Goal: Find specific page/section: Find specific page/section

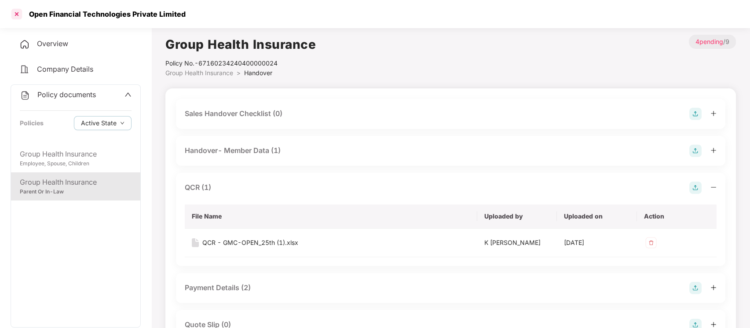
click at [11, 14] on div at bounding box center [17, 14] width 14 height 14
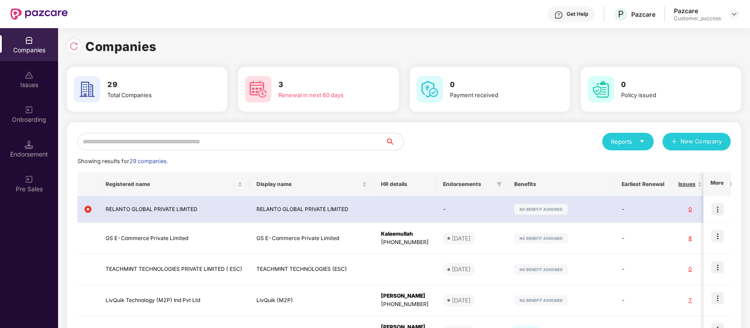
click at [265, 139] on input "text" at bounding box center [231, 142] width 308 height 18
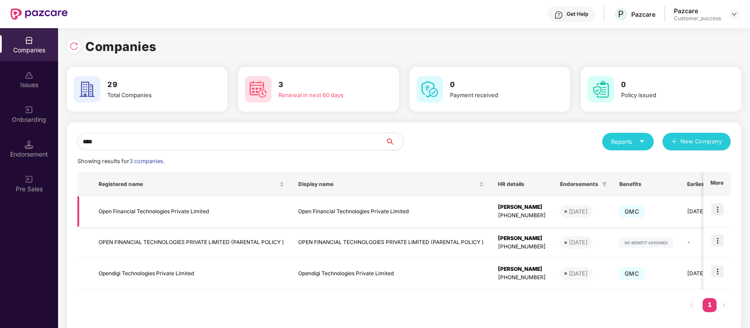
type input "****"
click at [716, 210] on img at bounding box center [717, 209] width 12 height 12
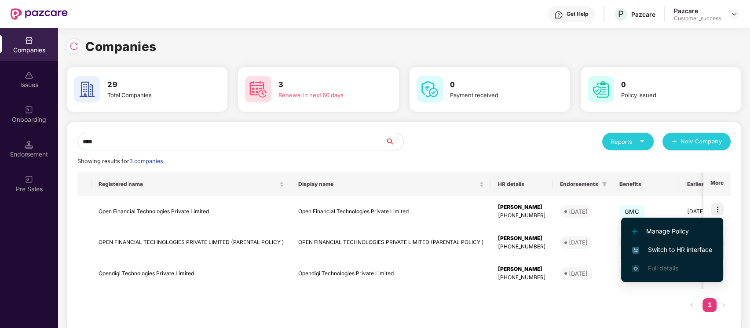
click at [695, 248] on span "Switch to HR interface" at bounding box center [672, 250] width 80 height 10
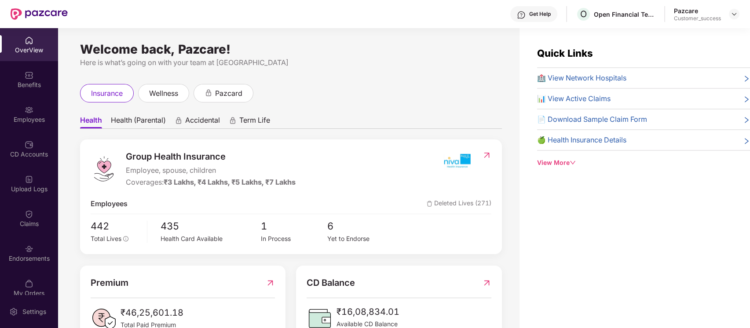
click at [30, 111] on img at bounding box center [29, 110] width 9 height 9
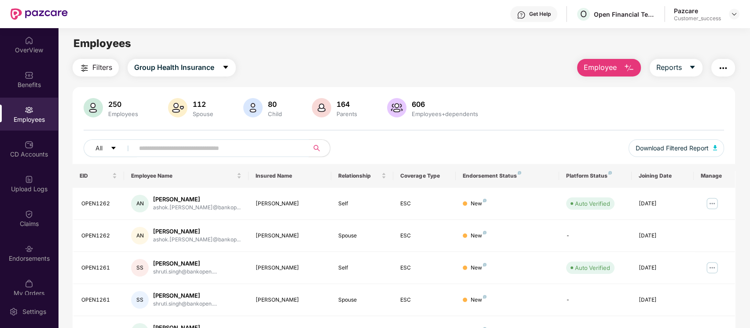
click at [281, 146] on input "text" at bounding box center [218, 148] width 158 height 13
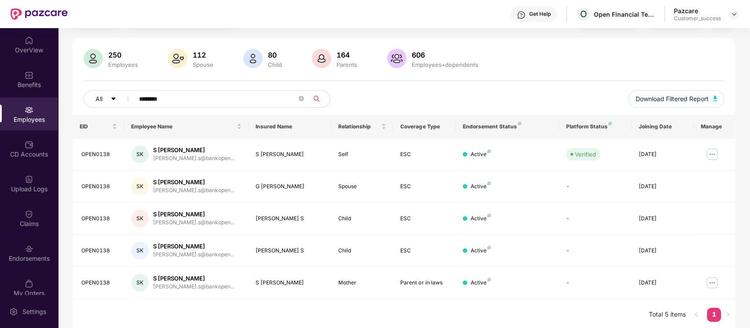
scroll to position [51, 0]
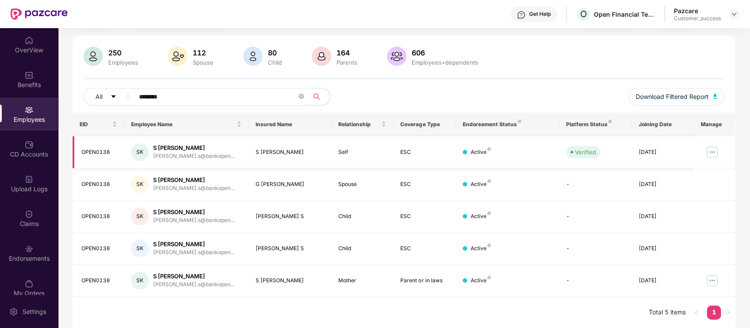
type input "********"
click at [718, 154] on img at bounding box center [712, 152] width 14 height 14
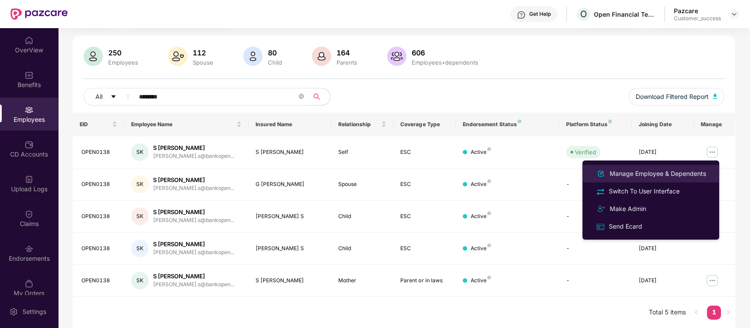
click at [651, 177] on div "Manage Employee & Dependents" at bounding box center [658, 174] width 100 height 10
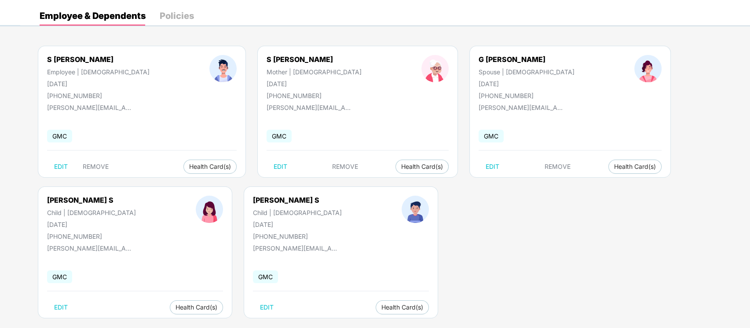
scroll to position [0, 0]
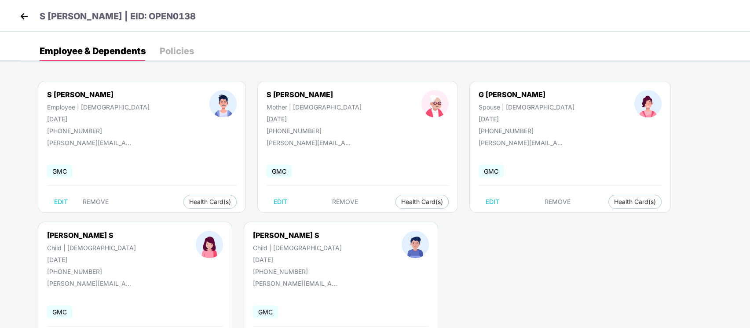
click at [24, 17] on img at bounding box center [24, 16] width 13 height 13
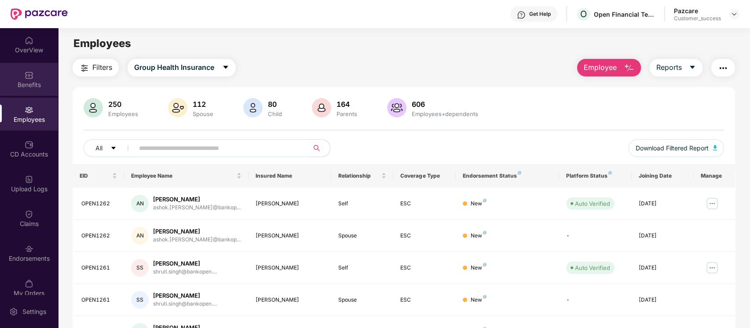
click at [16, 83] on div "Benefits" at bounding box center [29, 84] width 58 height 9
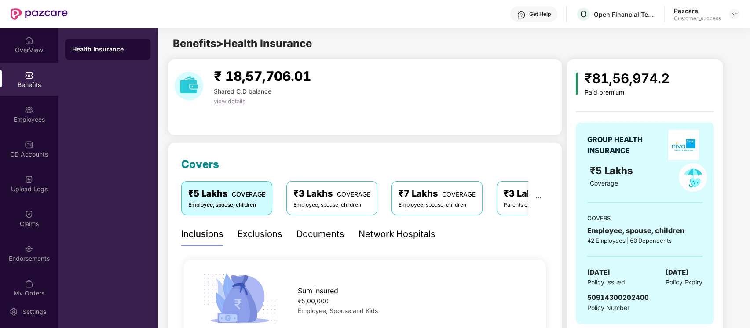
scroll to position [107, 0]
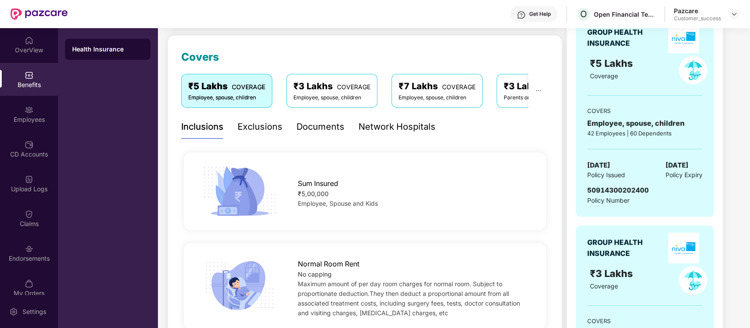
click at [316, 127] on div "Documents" at bounding box center [320, 127] width 48 height 14
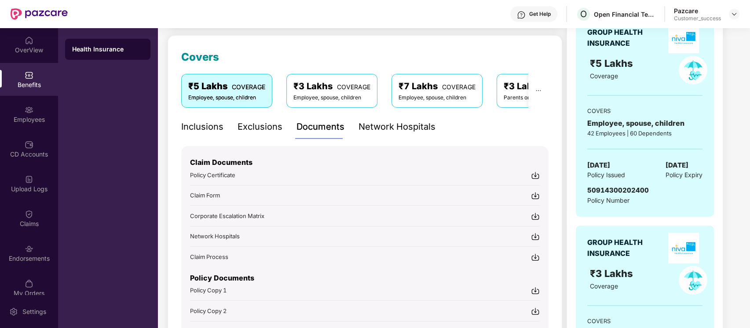
scroll to position [215, 0]
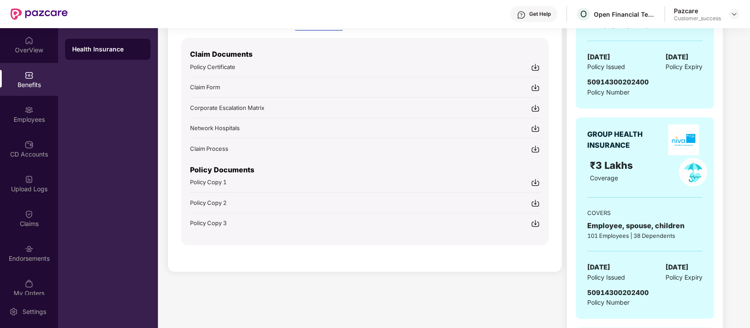
click at [533, 180] on img at bounding box center [535, 182] width 9 height 9
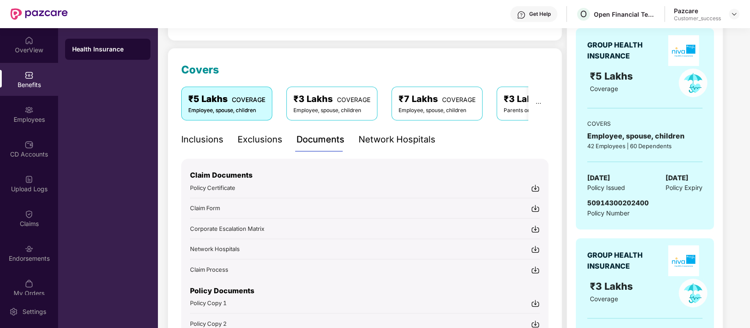
scroll to position [94, 0]
click at [199, 327] on div "Policy Documents Policy Copy 1 Policy Copy 2 Policy Copy 3" at bounding box center [364, 312] width 349 height 75
